Goal: Task Accomplishment & Management: Use online tool/utility

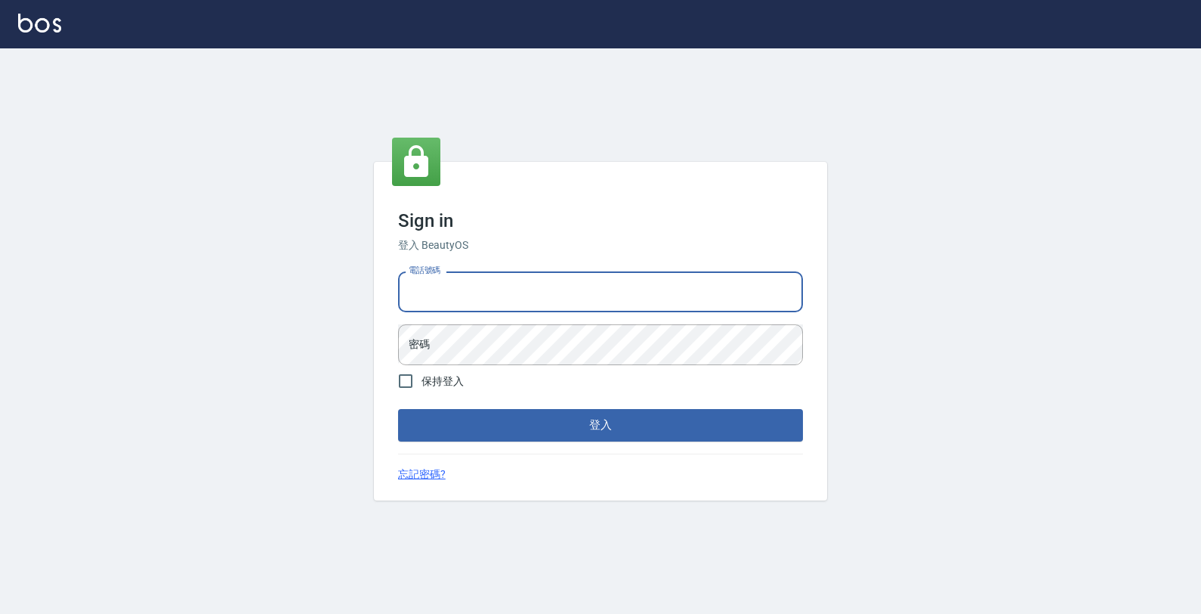
click at [495, 304] on input "電話號碼" at bounding box center [600, 291] width 405 height 41
type input "4265909"
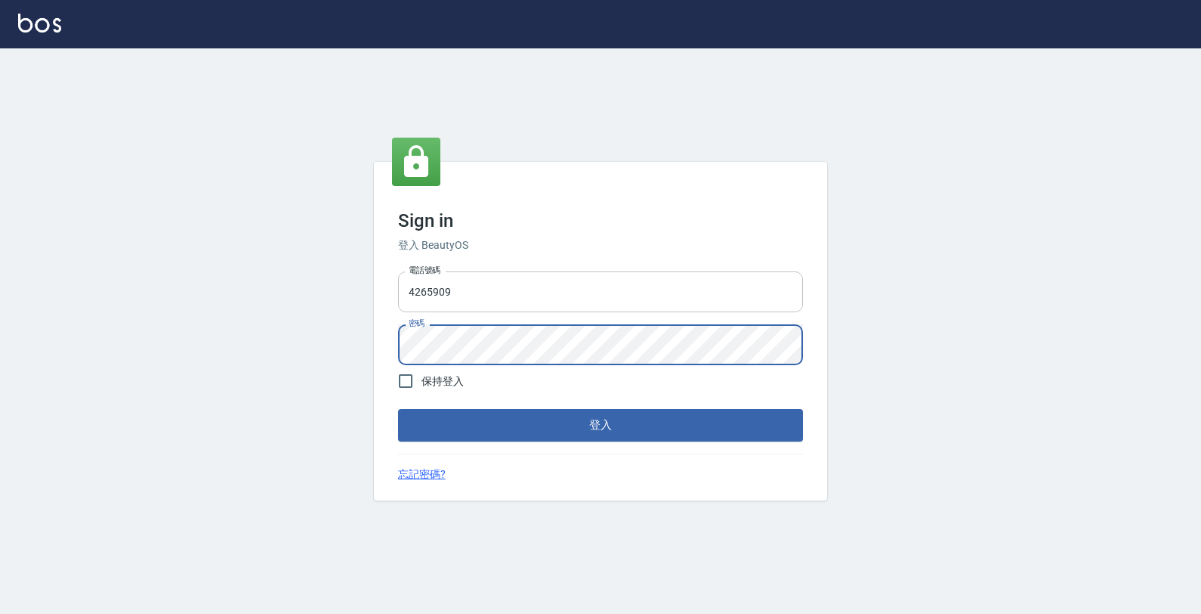
click at [398, 409] on button "登入" at bounding box center [600, 425] width 405 height 32
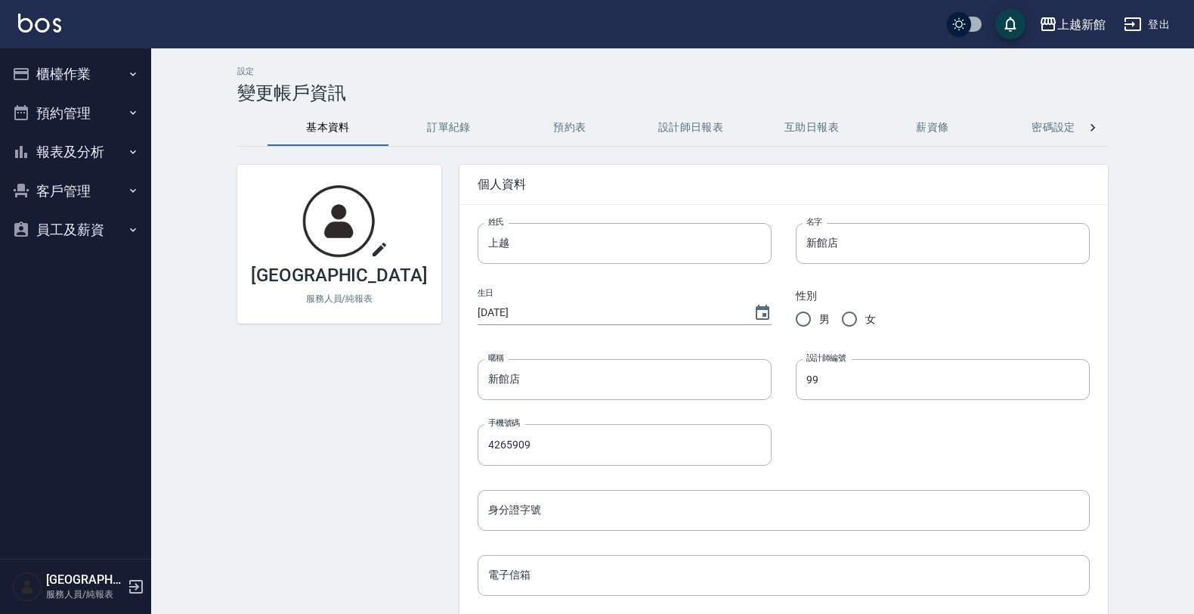
click at [92, 81] on button "櫃檯作業" at bounding box center [75, 73] width 139 height 39
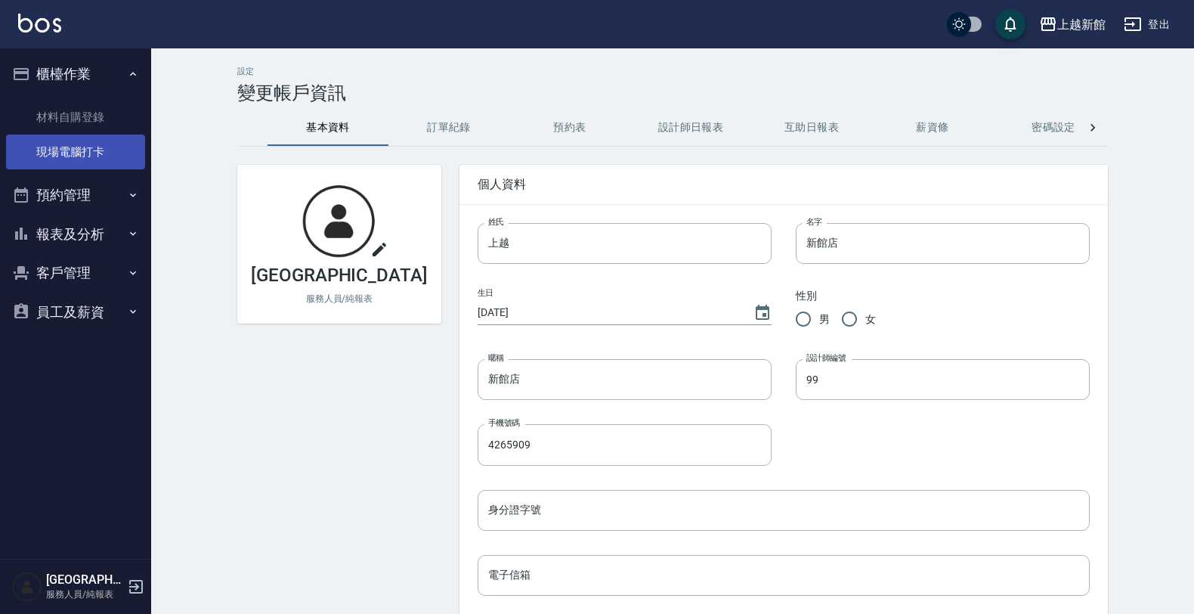
click at [99, 141] on link "現場電腦打卡" at bounding box center [75, 151] width 139 height 35
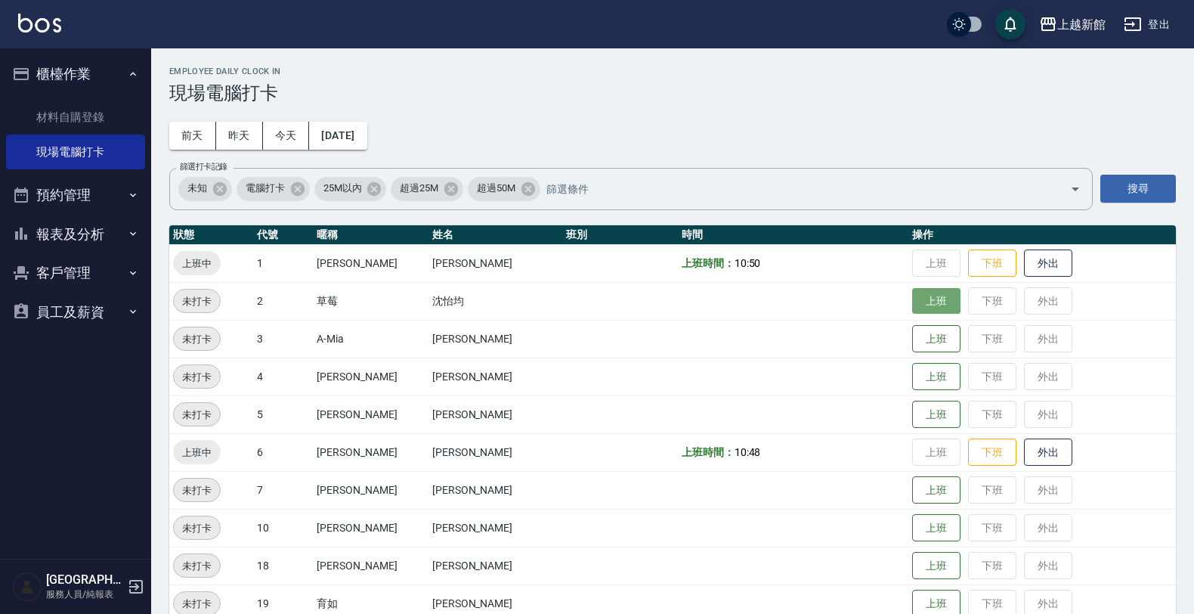
click at [912, 308] on button "上班" at bounding box center [936, 301] width 48 height 26
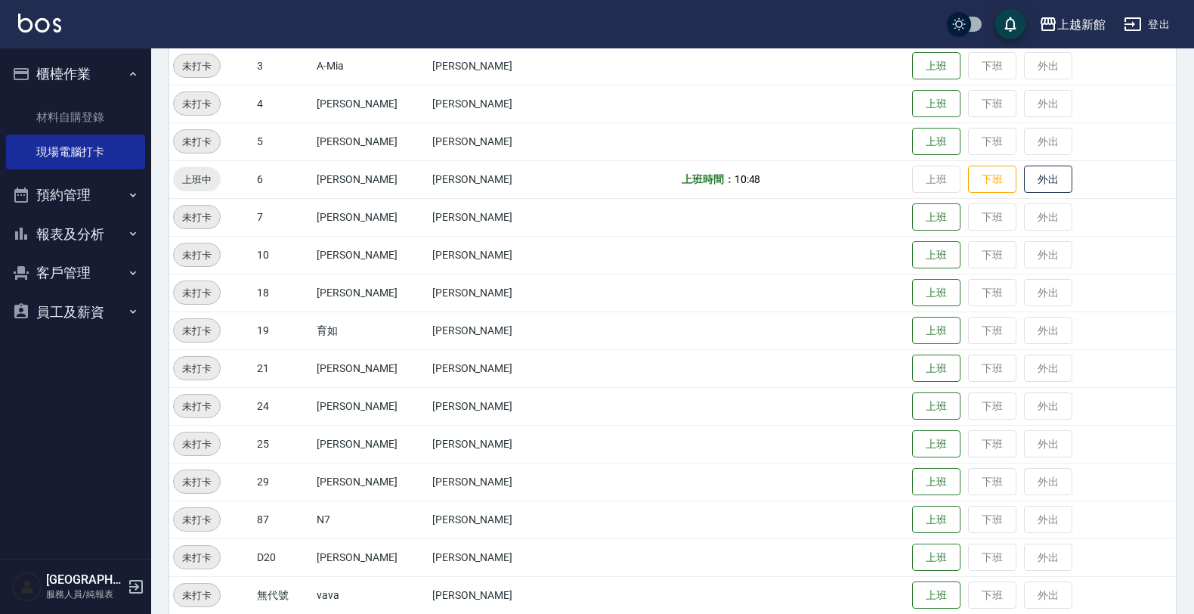
scroll to position [283, 0]
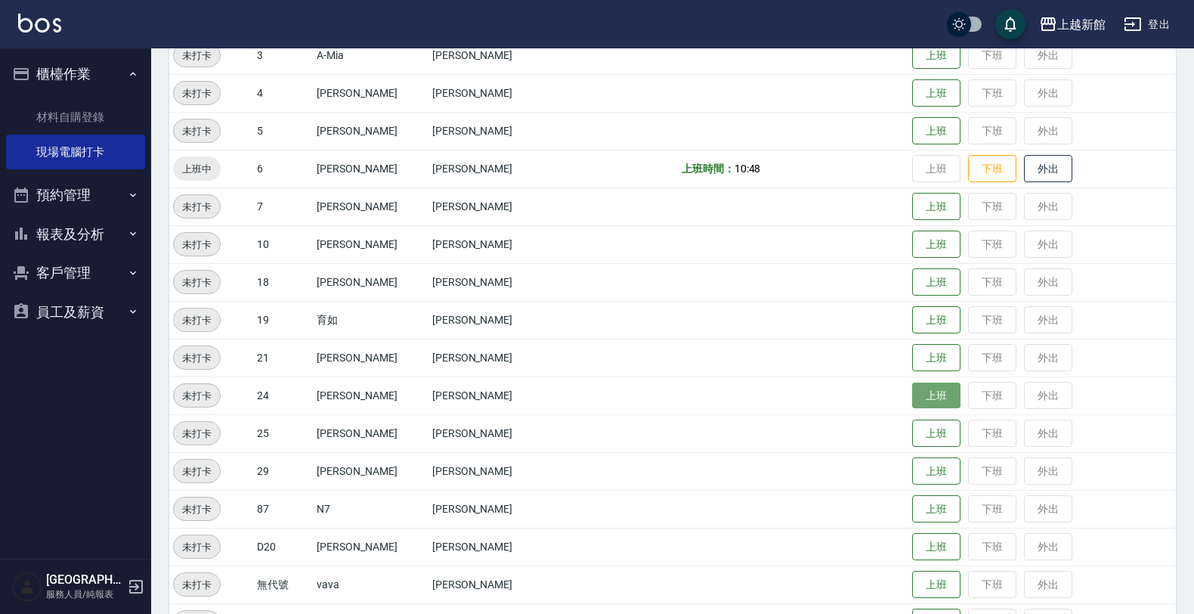
click at [912, 386] on button "上班" at bounding box center [936, 395] width 48 height 26
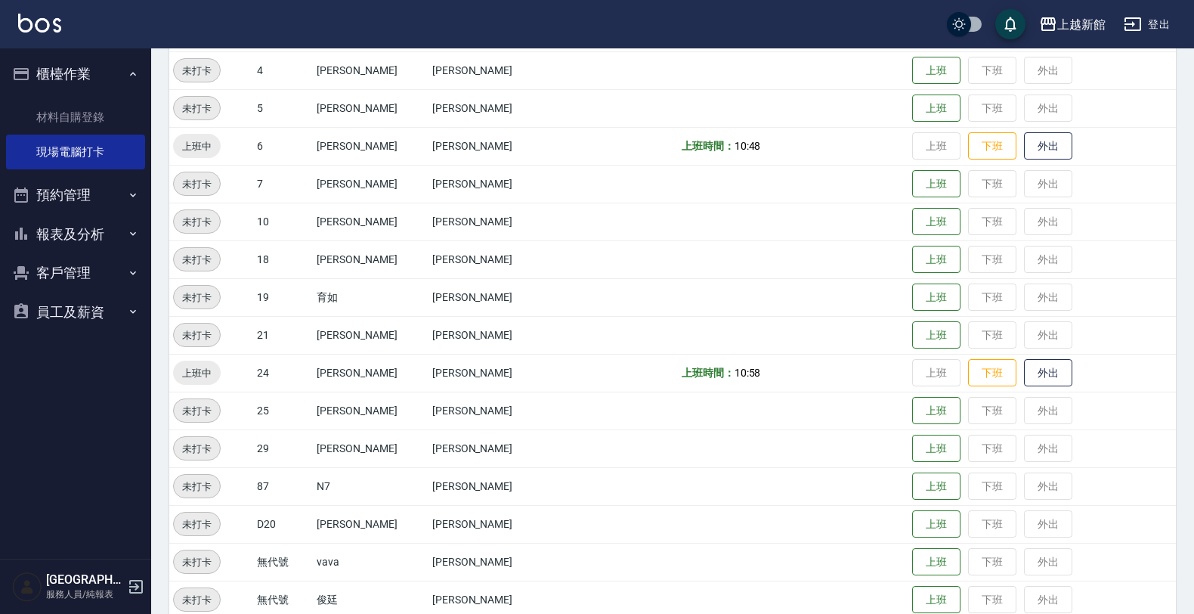
scroll to position [329, 0]
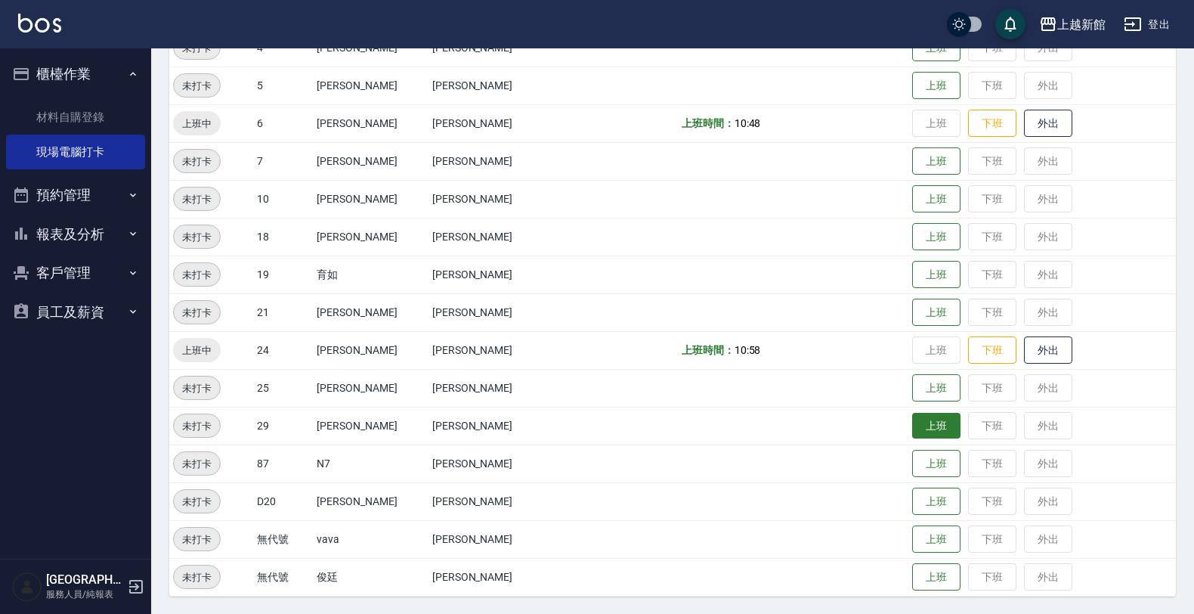
click at [912, 422] on button "上班" at bounding box center [936, 426] width 48 height 26
click at [912, 80] on button "上班" at bounding box center [936, 86] width 48 height 26
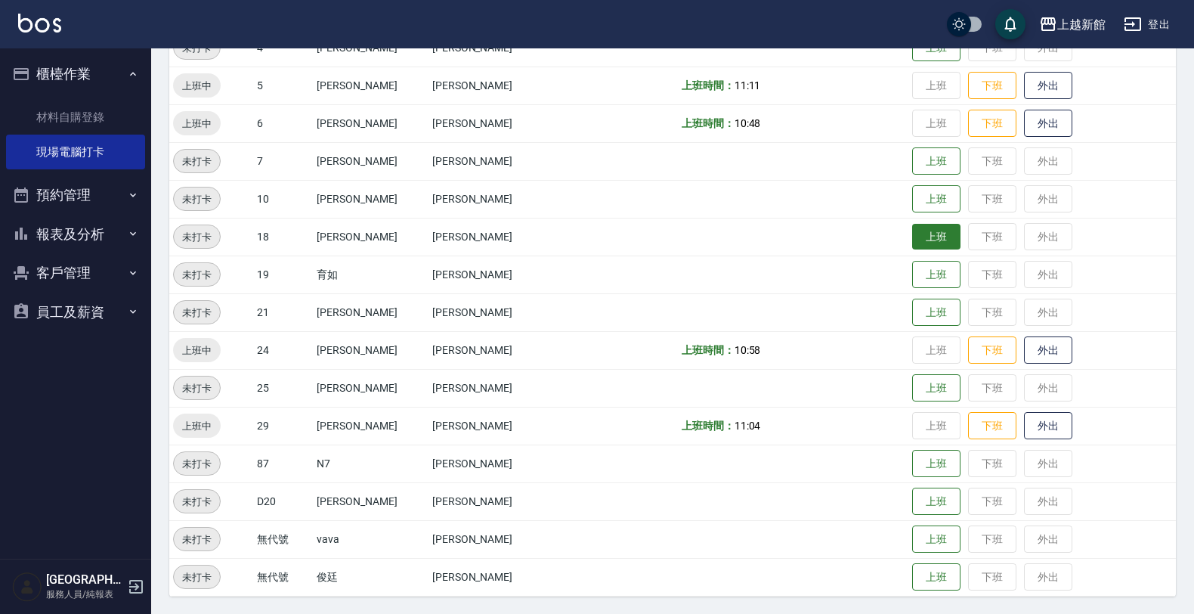
click at [914, 233] on button "上班" at bounding box center [936, 237] width 48 height 26
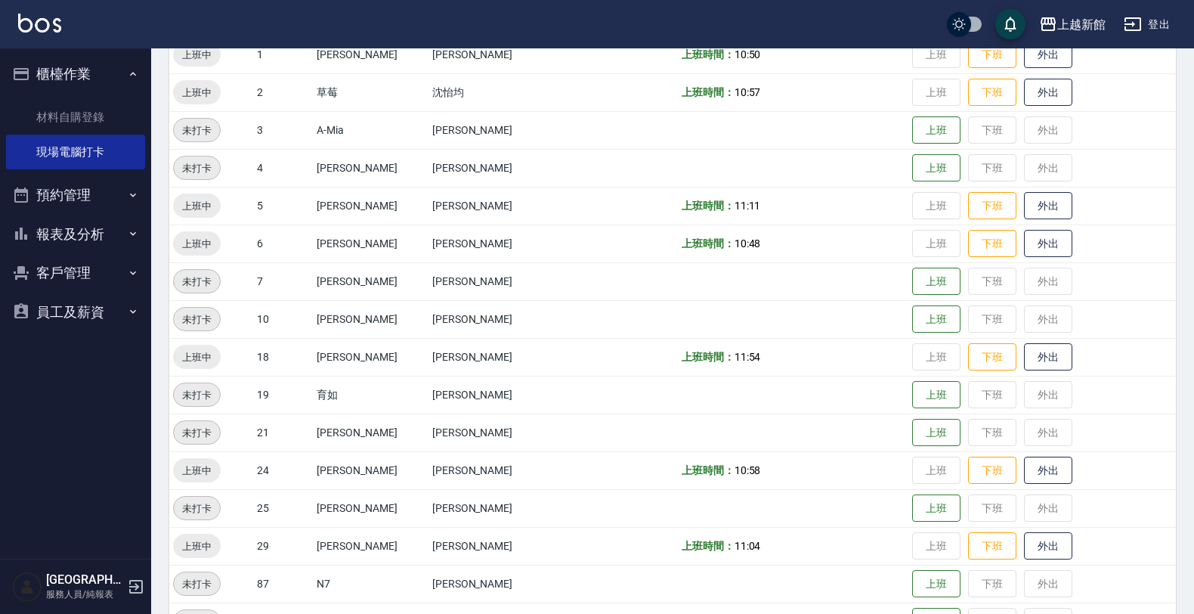
scroll to position [0, 0]
